Goal: Submit feedback/report problem

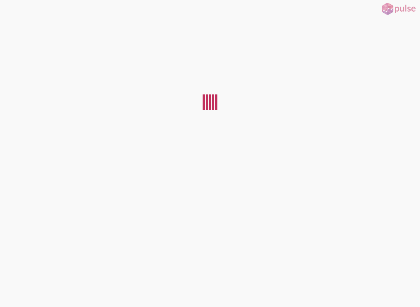
click at [24, 7] on div at bounding box center [19, 8] width 39 height 17
click at [395, 14] on img at bounding box center [398, 9] width 39 height 14
click at [27, 284] on div at bounding box center [210, 159] width 420 height 284
click at [17, 293] on div at bounding box center [210, 159] width 420 height 284
click at [183, 247] on div at bounding box center [210, 159] width 420 height 284
